Goal: Task Accomplishment & Management: Complete application form

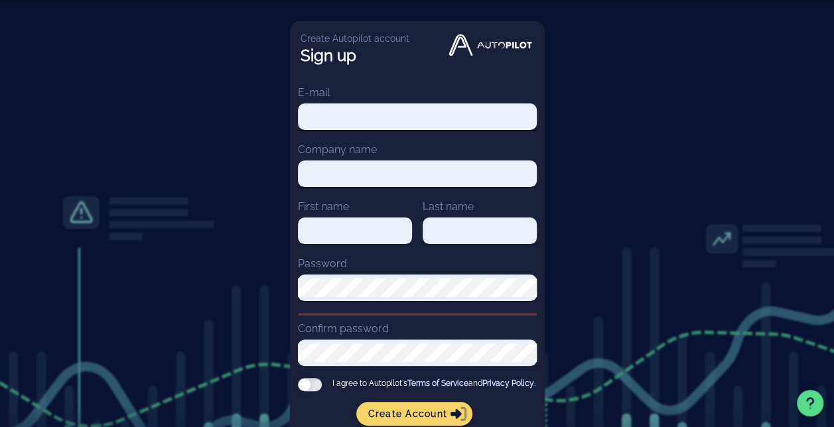
click at [360, 116] on input "E-mail" at bounding box center [417, 116] width 239 height 19
type input "[EMAIL_ADDRESS][DOMAIN_NAME]"
type input "[PERSON_NAME]"
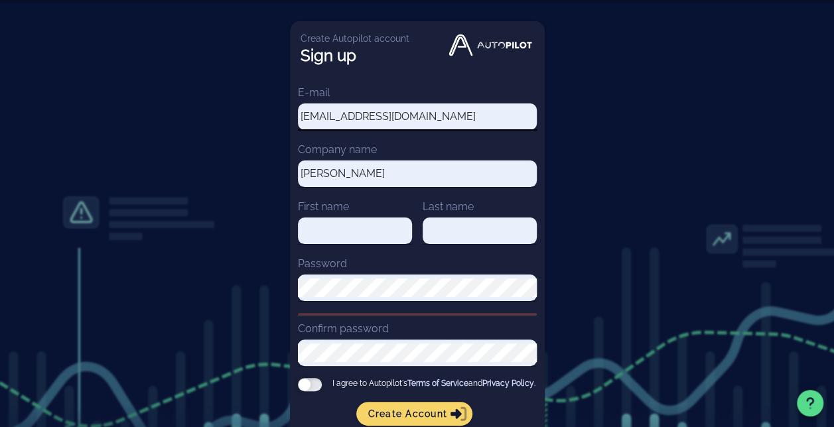
type input "[PERSON_NAME]"
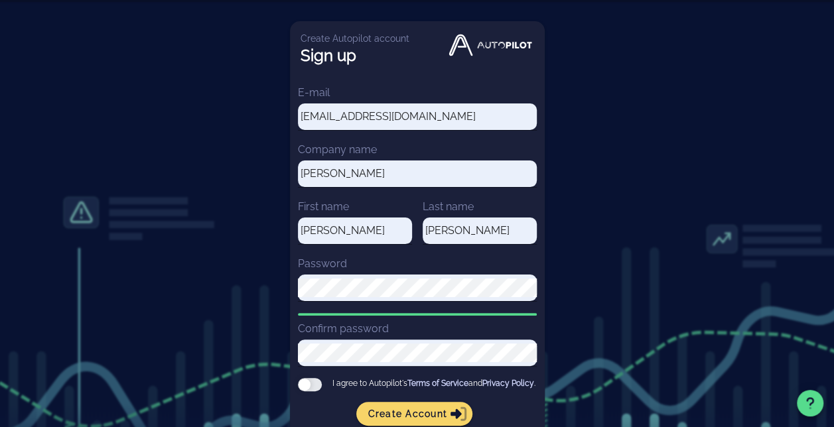
click at [317, 384] on div at bounding box center [310, 384] width 24 height 13
click at [0, 0] on input "I agree to Autopilot's Terms of Service and Privacy Policy ." at bounding box center [0, 0] width 0 height 0
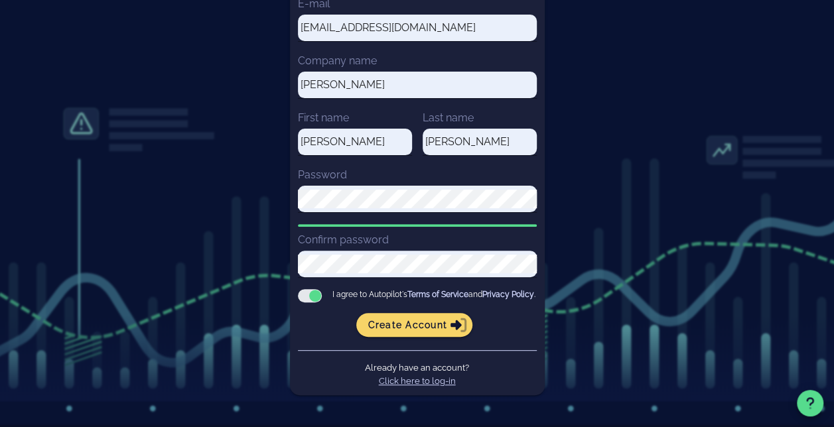
scroll to position [97, 0]
click at [424, 381] on link "Click here to log-in" at bounding box center [417, 381] width 77 height 10
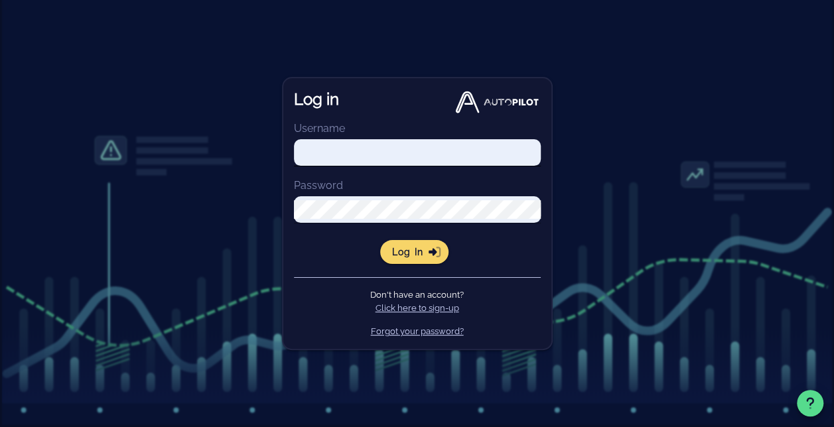
type input "[EMAIL_ADDRESS][DOMAIN_NAME]"
click at [424, 251] on span "Log in" at bounding box center [414, 252] width 47 height 12
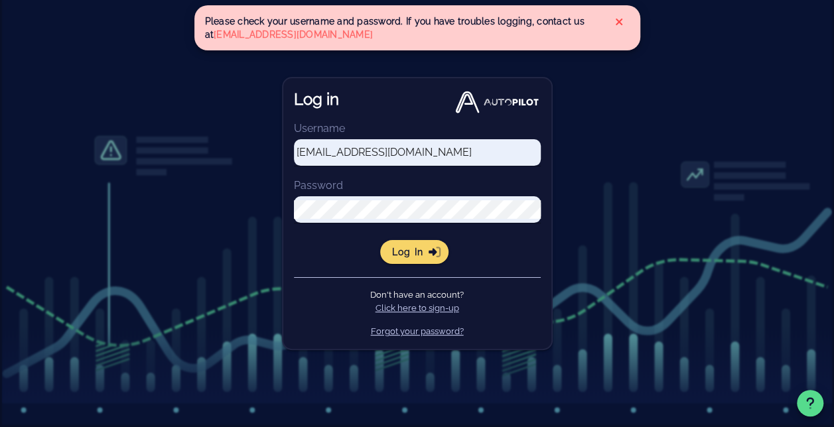
click at [616, 20] on icon at bounding box center [618, 22] width 7 height 7
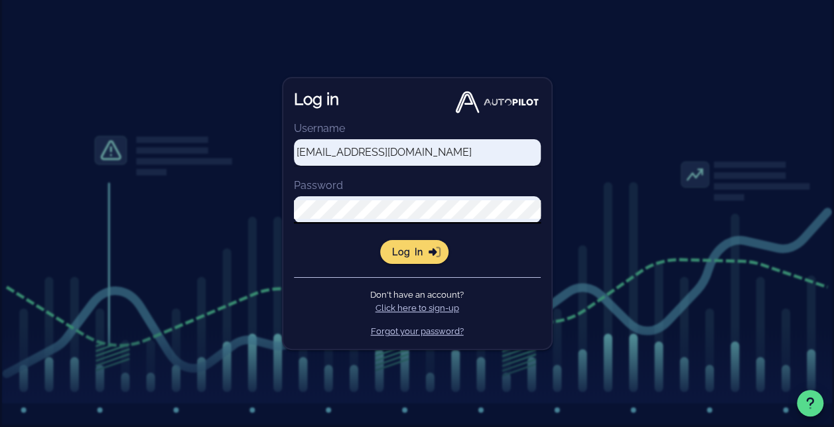
click at [265, 222] on div "Log in Username [EMAIL_ADDRESS][DOMAIN_NAME] Password Log in Don't have an acco…" at bounding box center [417, 213] width 834 height 427
click at [560, 269] on div "Log in Username [EMAIL_ADDRESS][DOMAIN_NAME] Password Log in Don't have an acco…" at bounding box center [417, 213] width 834 height 427
click at [405, 259] on button "Log in" at bounding box center [414, 252] width 68 height 24
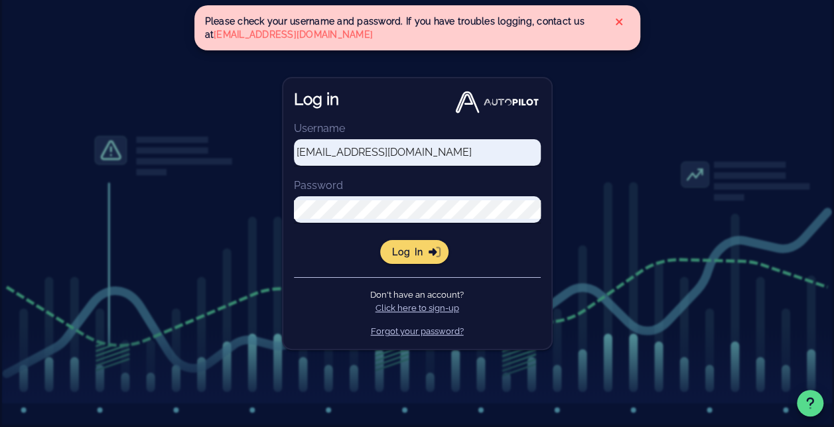
click at [400, 331] on link "Forgot your password?" at bounding box center [417, 331] width 93 height 10
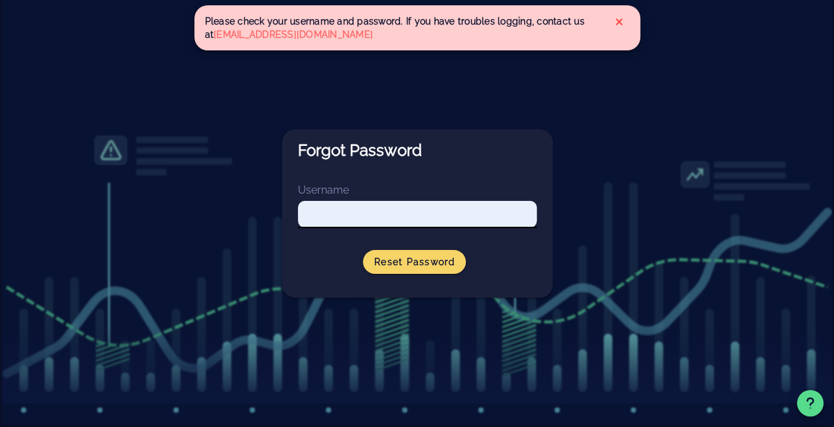
click at [350, 208] on input "Username" at bounding box center [417, 214] width 239 height 19
click at [398, 267] on button "Reset Password" at bounding box center [414, 262] width 103 height 24
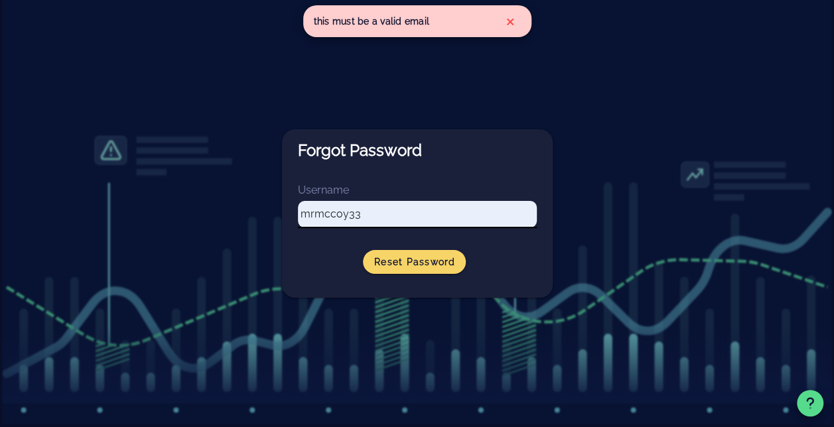
click at [374, 221] on input "mrmccoy33" at bounding box center [417, 214] width 239 height 19
type input "[EMAIL_ADDRESS][DOMAIN_NAME]"
click at [413, 271] on button "Reset Password" at bounding box center [414, 262] width 103 height 24
